Goal: Task Accomplishment & Management: Use online tool/utility

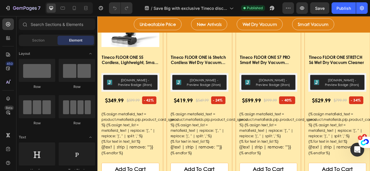
scroll to position [231, 0]
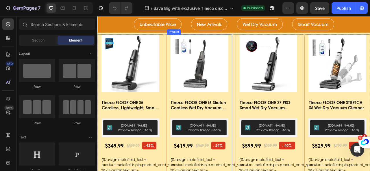
click at [262, 130] on div "Product Images & Gallery Tineco FLOOR ONE i6 Stretch Cordless Wet Dry Vacuum Cl…" at bounding box center [226, 172] width 83 height 267
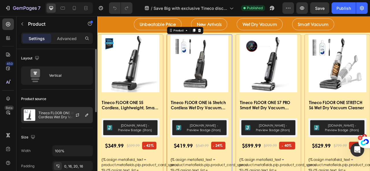
click at [70, 117] on div at bounding box center [79, 115] width 25 height 16
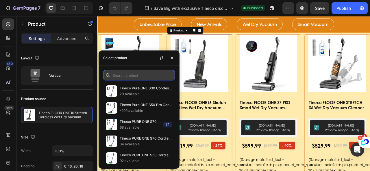
click at [147, 78] on input "text" at bounding box center [139, 75] width 72 height 10
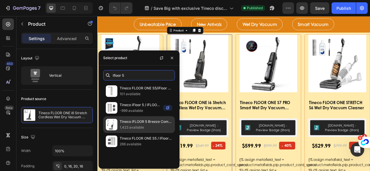
type input "ifloor 5"
click at [164, 127] on p "1,423 available" at bounding box center [146, 128] width 53 height 6
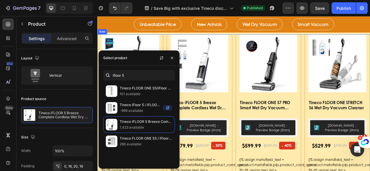
click at [268, 161] on div "Product Images & Gallery Tineco FLOOR ONE S5 Cordless, Lightweight, Smart Wet/D…" at bounding box center [270, 172] width 346 height 267
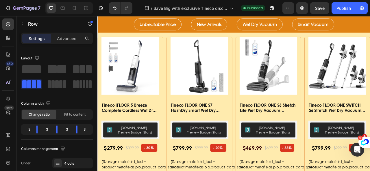
scroll to position [895, 0]
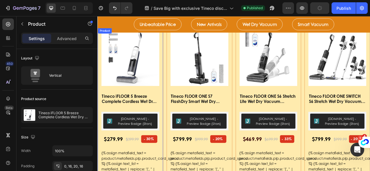
click at [173, 128] on div "Product Images & Gallery Tineco iFLOOR 5 Breeze Complete Cordless Wet Dry Vacuu…" at bounding box center [139, 161] width 74 height 261
click at [176, 128] on div "Product Images & Gallery Tineco iFLOOR 5 Breeze Complete Cordless Wet Dry Vacuu…" at bounding box center [138, 164] width 83 height 267
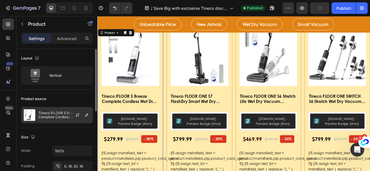
click at [60, 116] on p "Tineco iFLOOR 5 Breeze Complete Cordless Wet Dry Vacuum Cleaner" at bounding box center [64, 115] width 52 height 8
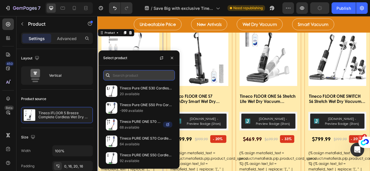
click at [113, 76] on input "text" at bounding box center [139, 75] width 72 height 10
type input "s"
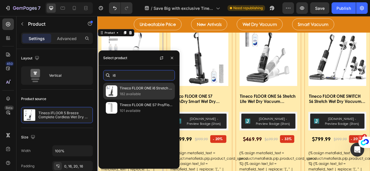
type input "i6"
click at [157, 92] on p "182 available" at bounding box center [146, 94] width 53 height 6
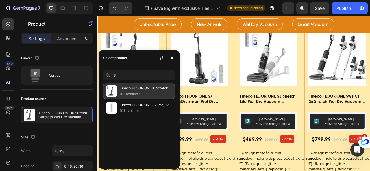
click at [148, 96] on p "182 available" at bounding box center [146, 94] width 53 height 6
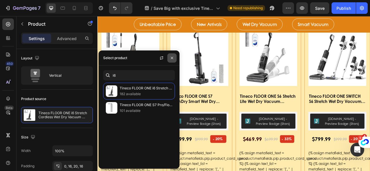
click at [171, 59] on icon "button" at bounding box center [172, 58] width 2 height 2
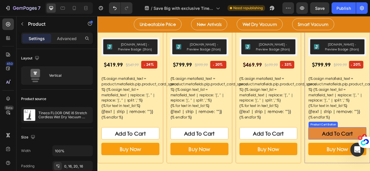
scroll to position [954, 0]
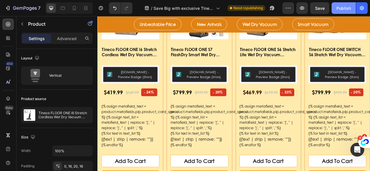
click at [346, 8] on div "Publish" at bounding box center [343, 8] width 14 height 6
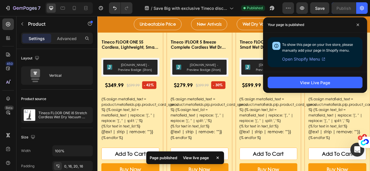
scroll to position [235, 0]
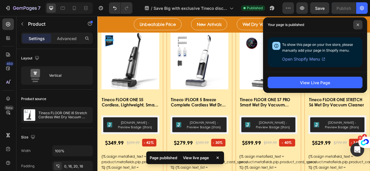
click at [356, 25] on icon at bounding box center [357, 24] width 3 height 3
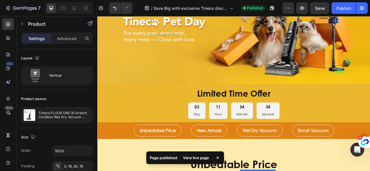
scroll to position [46, 0]
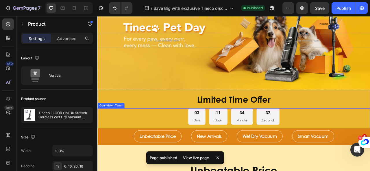
click at [344, 139] on div "03 Day 11 Hour 34 Minute 32 Second" at bounding box center [270, 144] width 346 height 21
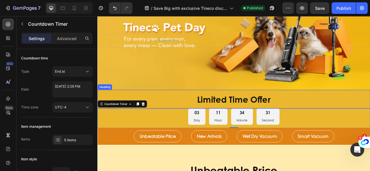
click at [351, 111] on div "Limited Time Offer Heading" at bounding box center [270, 122] width 346 height 24
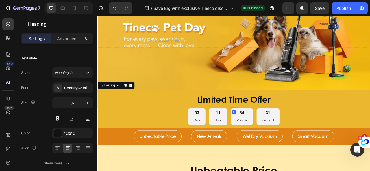
click at [369, 89] on div "Background Image" at bounding box center [270, 47] width 346 height 131
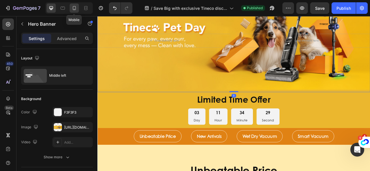
click at [73, 8] on icon at bounding box center [74, 8] width 6 height 6
type input "500"
type input "100%"
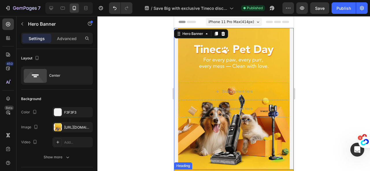
scroll to position [115, 0]
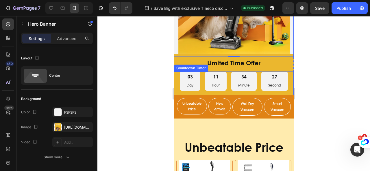
click at [249, 85] on div "34 Minute" at bounding box center [243, 81] width 25 height 19
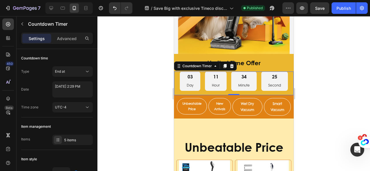
click at [180, 81] on div "03 Day" at bounding box center [189, 81] width 20 height 19
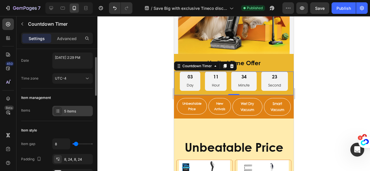
scroll to position [87, 0]
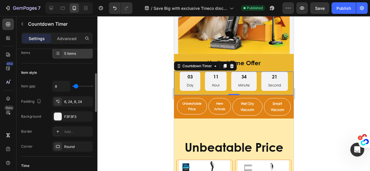
click at [59, 52] on icon at bounding box center [57, 53] width 5 height 5
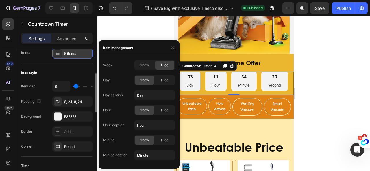
click at [59, 52] on icon at bounding box center [57, 53] width 5 height 5
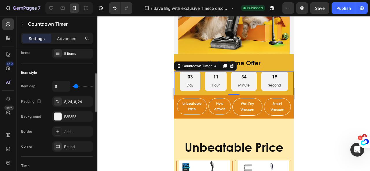
scroll to position [144, 0]
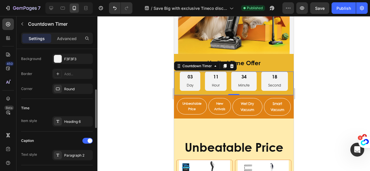
click at [81, 104] on div "Time" at bounding box center [57, 108] width 72 height 9
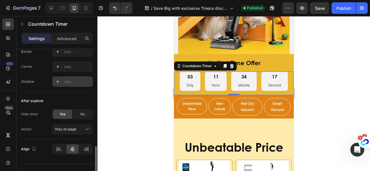
scroll to position [356, 0]
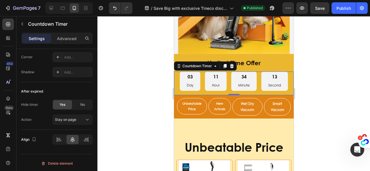
click at [323, 89] on div at bounding box center [233, 93] width 272 height 155
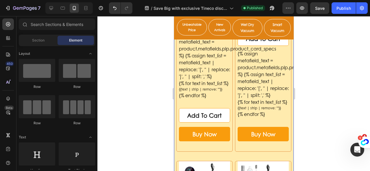
scroll to position [346, 0]
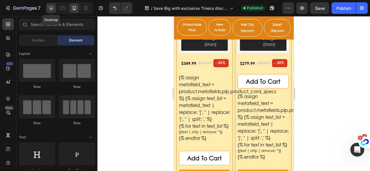
click at [51, 10] on icon at bounding box center [51, 8] width 4 height 4
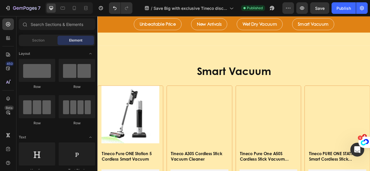
scroll to position [1296, 0]
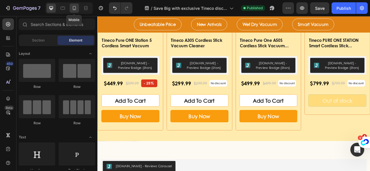
click at [73, 8] on icon at bounding box center [74, 8] width 6 height 6
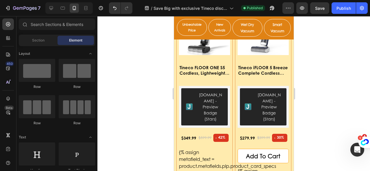
scroll to position [312, 0]
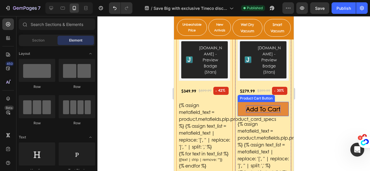
click at [264, 105] on div "Add To Cart" at bounding box center [262, 109] width 34 height 8
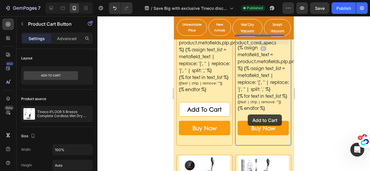
scroll to position [398, 0]
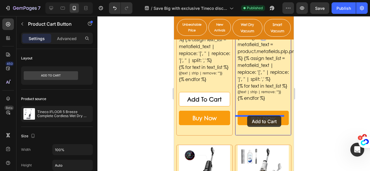
drag, startPoint x: 239, startPoint y: 87, endPoint x: 247, endPoint y: 116, distance: 29.8
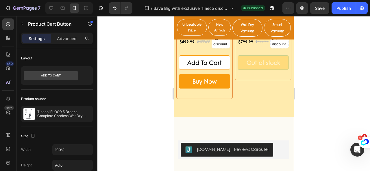
scroll to position [2159, 0]
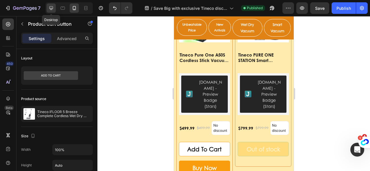
click at [50, 8] on icon at bounding box center [51, 8] width 6 height 6
type input "23"
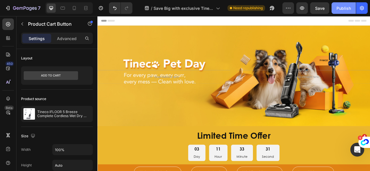
click at [341, 8] on div "Publish" at bounding box center [343, 8] width 14 height 6
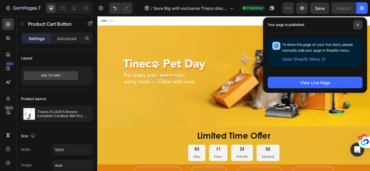
click at [356, 25] on icon at bounding box center [357, 24] width 3 height 3
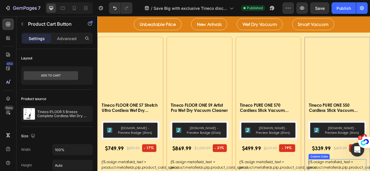
scroll to position [521, 0]
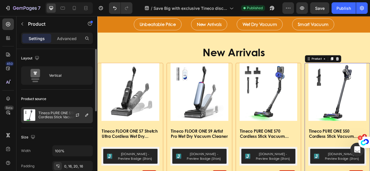
click at [51, 115] on p "Tineco PURE ONE S50 Cordless Stick Vacuum Cleaner" at bounding box center [64, 115] width 52 height 8
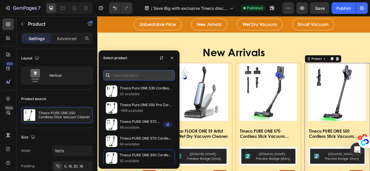
click at [136, 72] on input "text" at bounding box center [139, 75] width 72 height 10
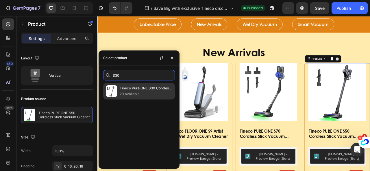
type input "S30"
click at [153, 94] on p "20 available" at bounding box center [146, 94] width 53 height 6
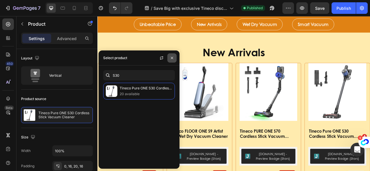
click at [171, 57] on icon "button" at bounding box center [172, 58] width 2 height 2
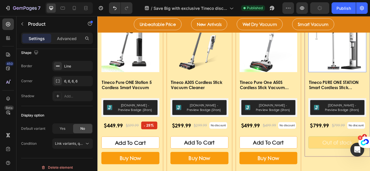
scroll to position [1185, 0]
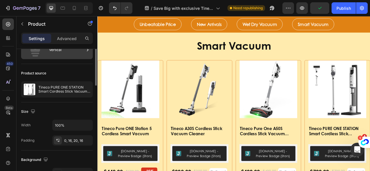
scroll to position [0, 0]
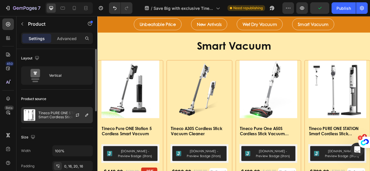
click at [65, 111] on div "Tineco PURE ONE STATION Smart Cordless Stick Vacuum Cleaner" at bounding box center [57, 115] width 72 height 16
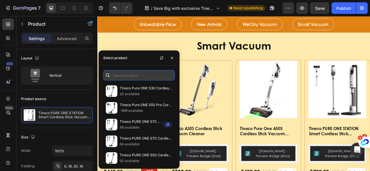
click at [124, 78] on input "text" at bounding box center [139, 75] width 72 height 10
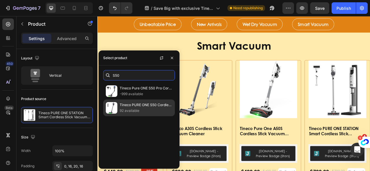
type input "S50"
click at [145, 100] on div "Tineco PURE ONE S50 Cordless Stick Vacuum Cleaner 92 available" at bounding box center [139, 108] width 72 height 17
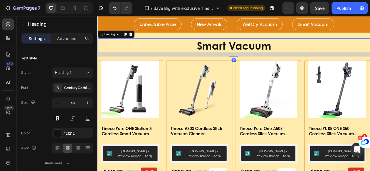
click at [369, 58] on h2 "Smart Vacuum" at bounding box center [270, 53] width 346 height 18
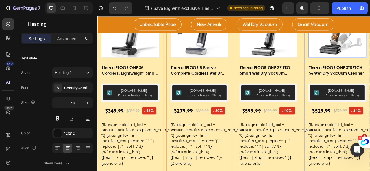
scroll to position [88, 0]
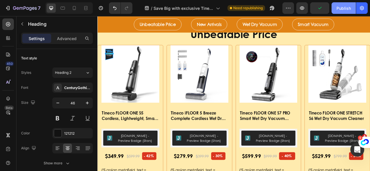
click at [343, 8] on div "Publish" at bounding box center [343, 8] width 14 height 6
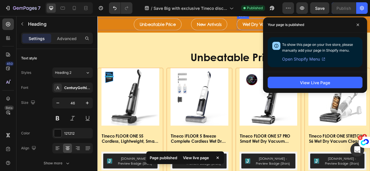
scroll to position [31, 0]
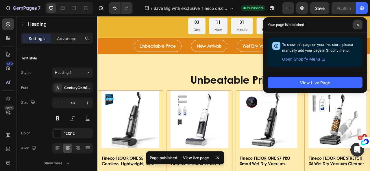
click at [359, 25] on span at bounding box center [357, 24] width 9 height 9
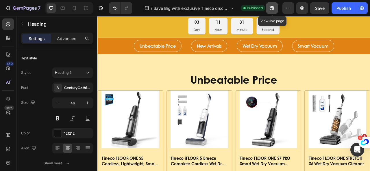
click at [270, 8] on icon "button" at bounding box center [272, 8] width 6 height 6
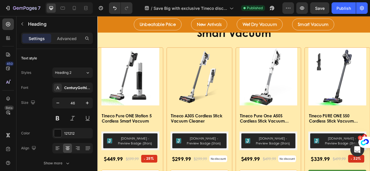
scroll to position [1128, 0]
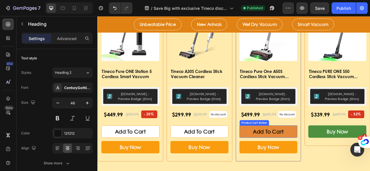
drag, startPoint x: 342, startPoint y: 163, endPoint x: 337, endPoint y: 162, distance: 5.3
click at [342, 163] on button "Add To Cart" at bounding box center [315, 163] width 74 height 16
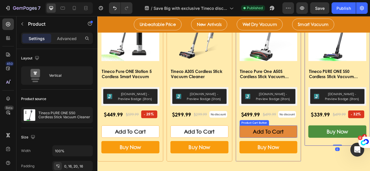
click at [334, 161] on button "Add To Cart" at bounding box center [315, 163] width 74 height 16
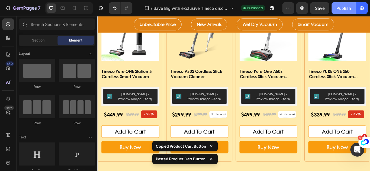
click at [348, 8] on div "Publish" at bounding box center [343, 8] width 14 height 6
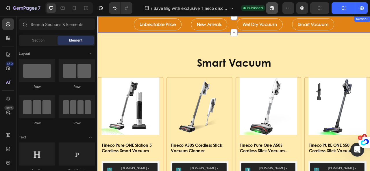
scroll to position [955, 0]
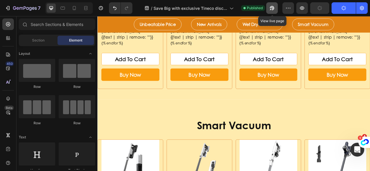
click at [275, 8] on icon "button" at bounding box center [272, 8] width 6 height 6
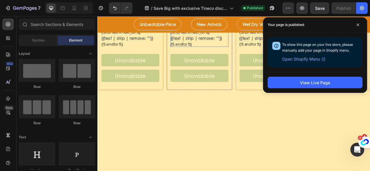
scroll to position [842, 0]
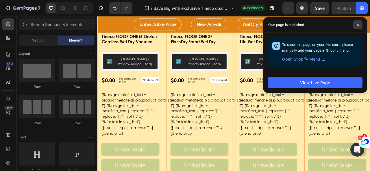
click at [358, 26] on span at bounding box center [357, 24] width 9 height 9
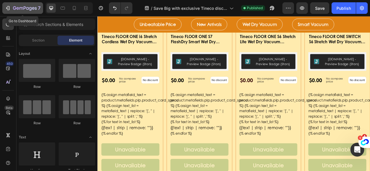
click at [12, 7] on div "7" at bounding box center [23, 8] width 36 height 7
